Goal: Navigation & Orientation: Find specific page/section

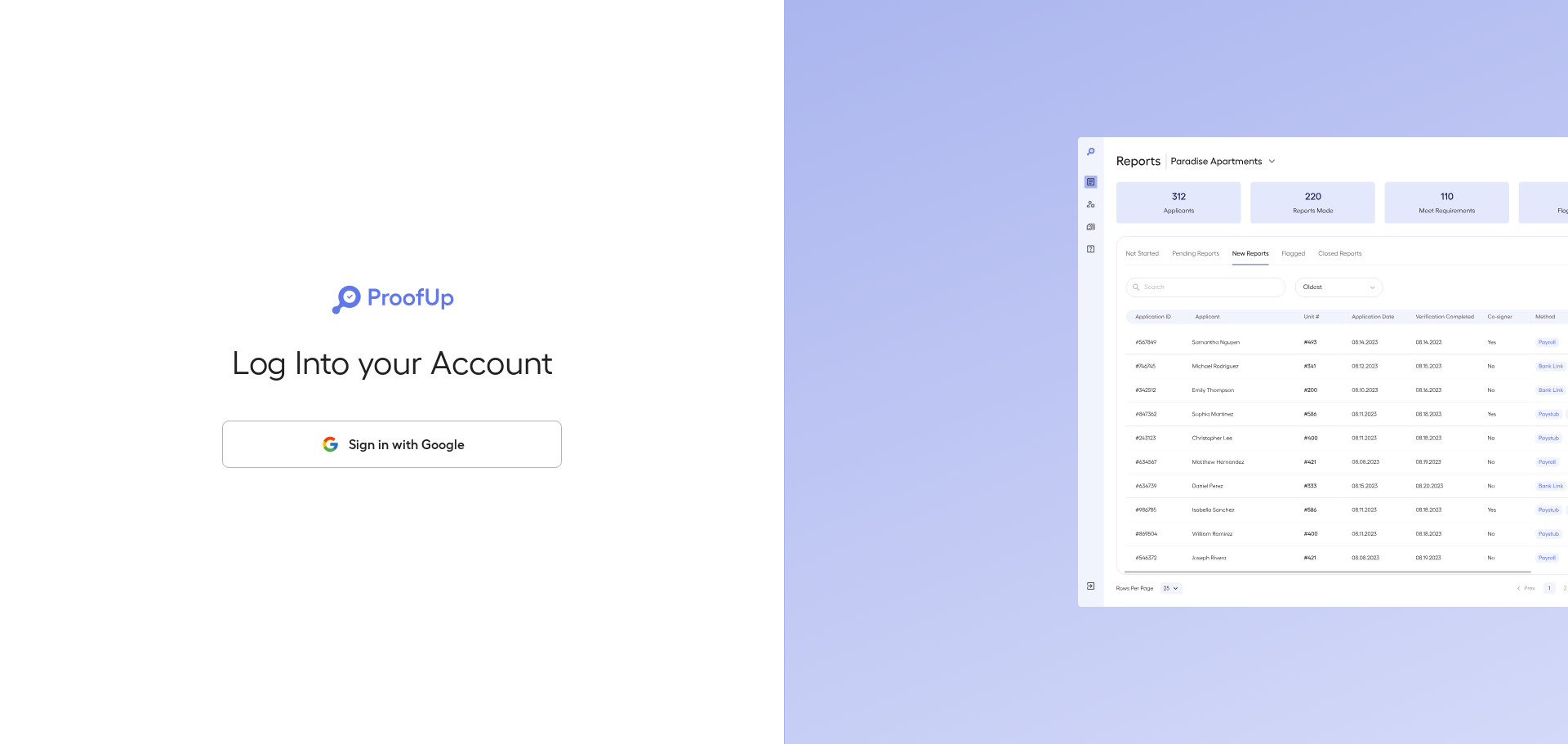
click at [393, 462] on button "Sign in with Google" at bounding box center [392, 444] width 340 height 48
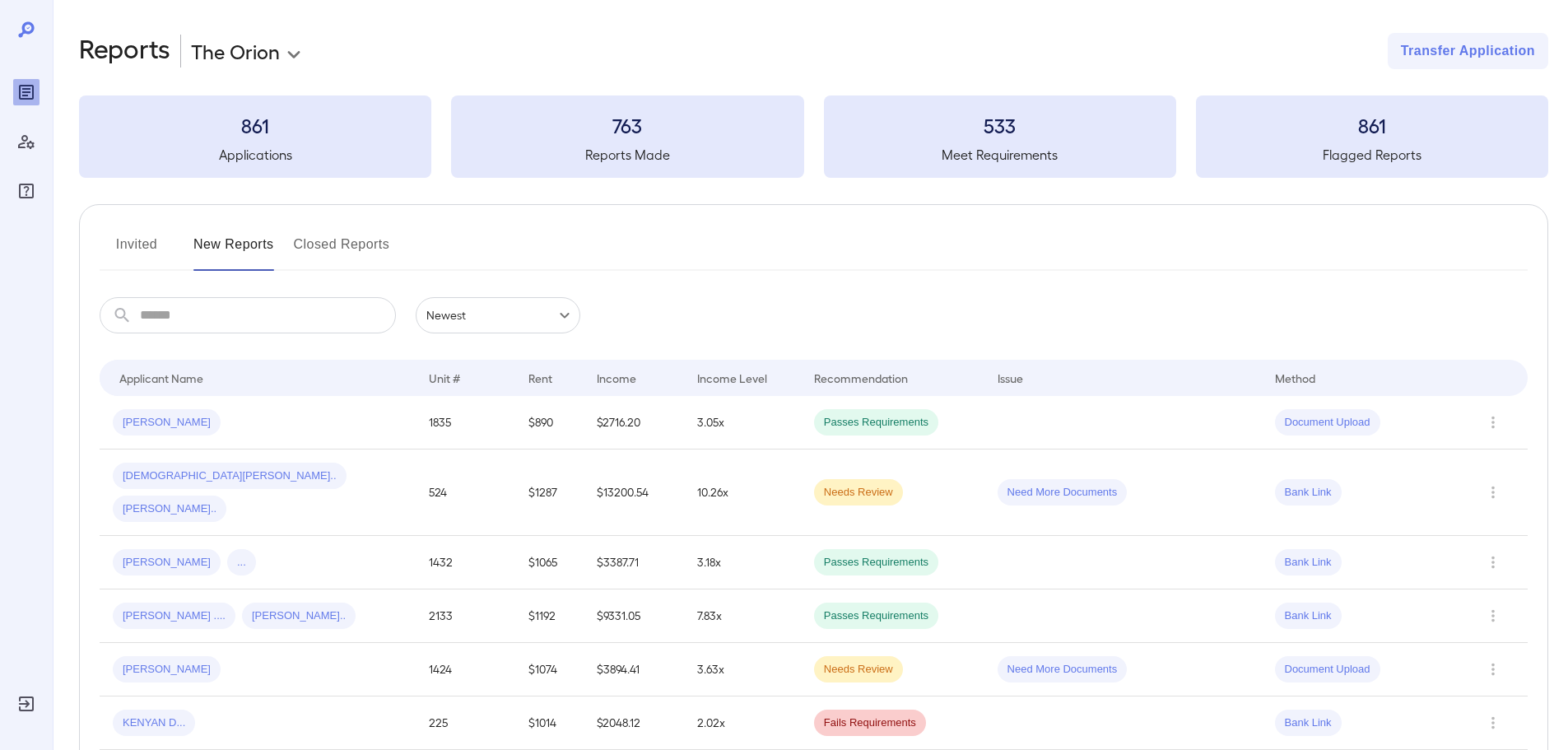
click at [135, 246] on button "Invited" at bounding box center [137, 251] width 74 height 39
